Goal: Check status: Check status

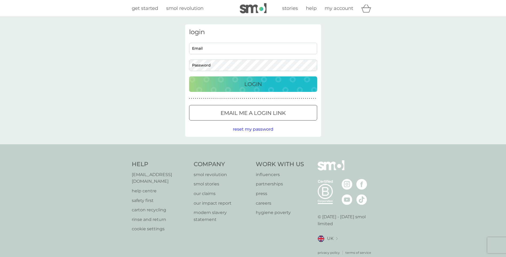
click at [202, 49] on input "Email" at bounding box center [253, 48] width 128 height 11
type input "[EMAIL_ADDRESS][DOMAIN_NAME]"
click at [189, 76] on button "Login" at bounding box center [253, 83] width 128 height 15
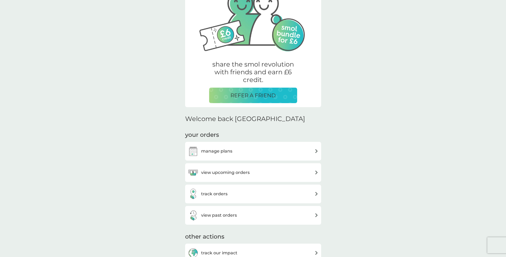
scroll to position [53, 0]
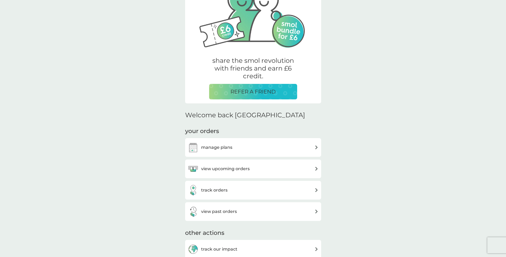
click at [268, 168] on div "view upcoming orders" at bounding box center [253, 168] width 131 height 11
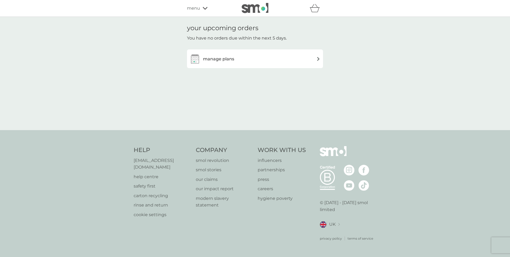
click at [195, 10] on span "menu" at bounding box center [193, 8] width 13 height 7
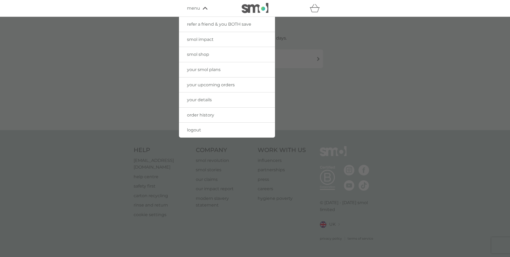
click at [203, 114] on span "order history" at bounding box center [200, 114] width 27 height 5
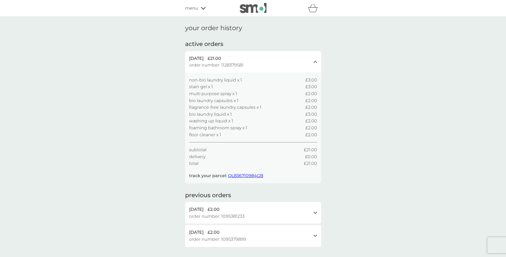
click at [245, 177] on span "QL836710984GB" at bounding box center [245, 175] width 35 height 5
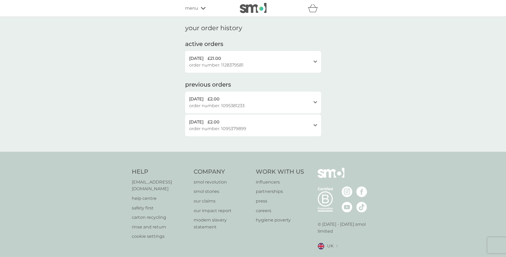
click at [313, 63] on icon "open" at bounding box center [315, 61] width 4 height 3
